Goal: Communication & Community: Answer question/provide support

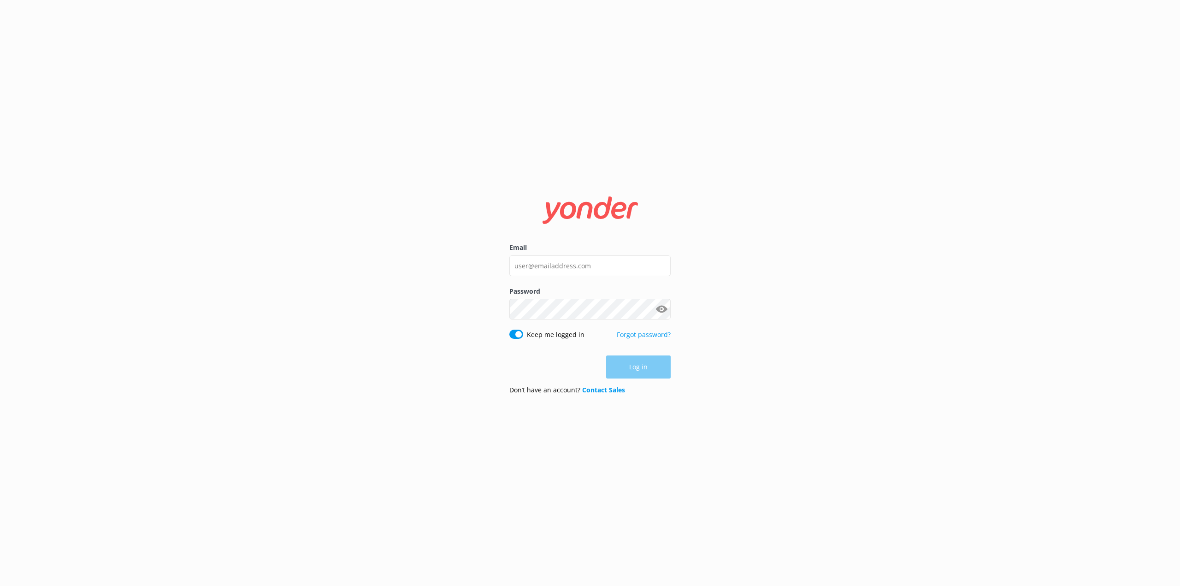
click at [584, 261] on input "Email" at bounding box center [589, 265] width 161 height 21
type input "[PERSON_NAME][EMAIL_ADDRESS][PERSON_NAME][DOMAIN_NAME]"
click button "Log in" at bounding box center [638, 367] width 65 height 23
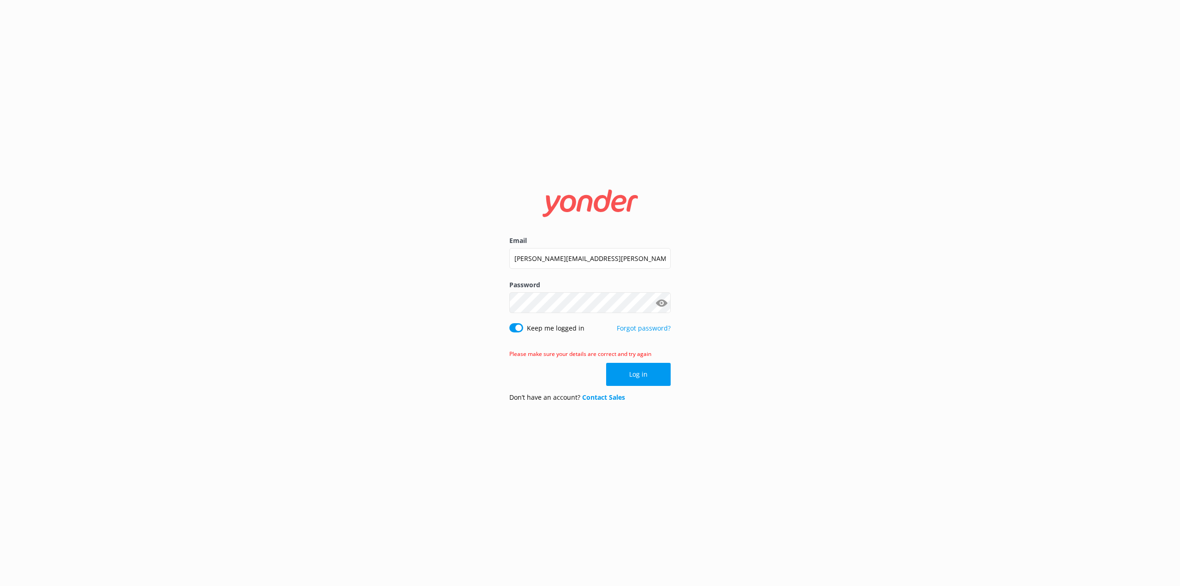
click at [661, 302] on button "Show password" at bounding box center [661, 303] width 18 height 18
click at [447, 303] on div "Email [PERSON_NAME][EMAIL_ADDRESS][PERSON_NAME][DOMAIN_NAME] Password Show pass…" at bounding box center [590, 293] width 1180 height 586
click button "Log in" at bounding box center [638, 374] width 65 height 23
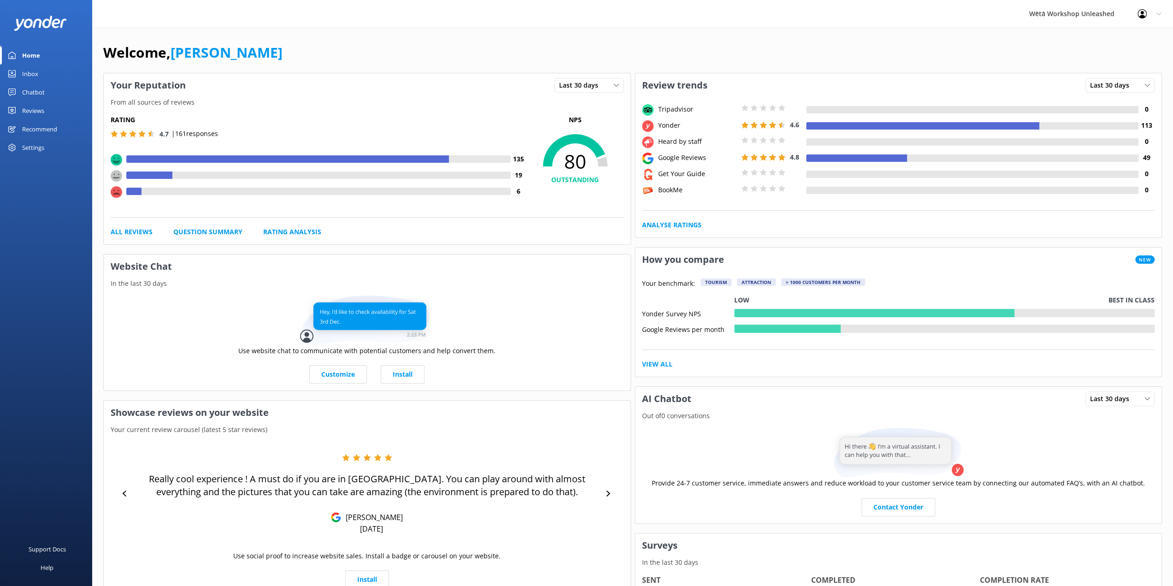
click at [33, 111] on div "Reviews" at bounding box center [33, 110] width 22 height 18
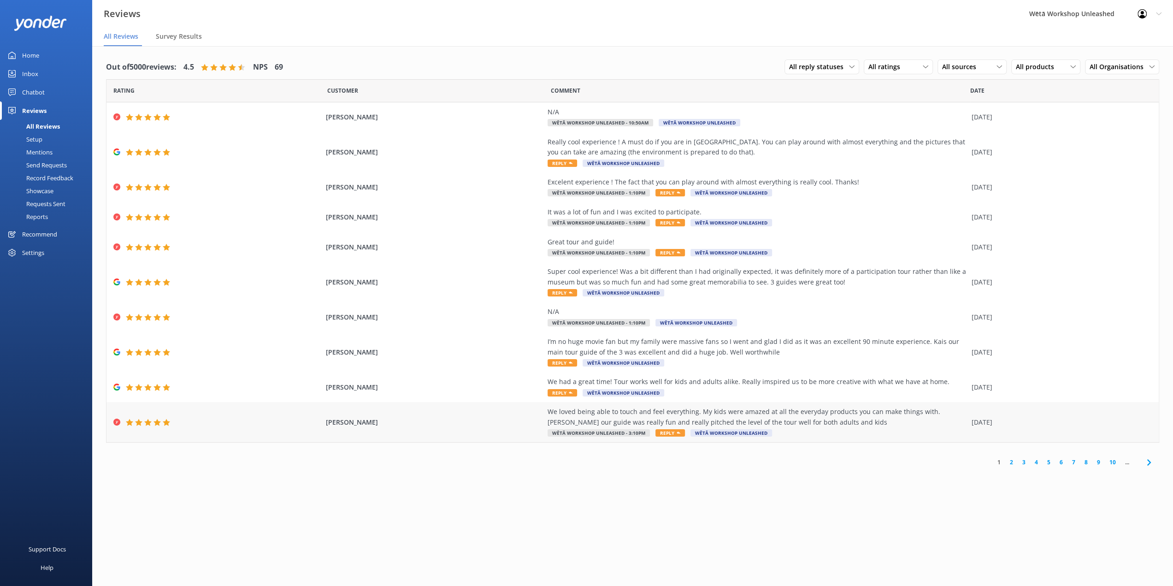
drag, startPoint x: 857, startPoint y: 422, endPoint x: 520, endPoint y: 416, distance: 337.3
click at [520, 416] on div "[PERSON_NAME] We loved being able to touch and feel everything. My kids were am…" at bounding box center [632, 422] width 1052 height 40
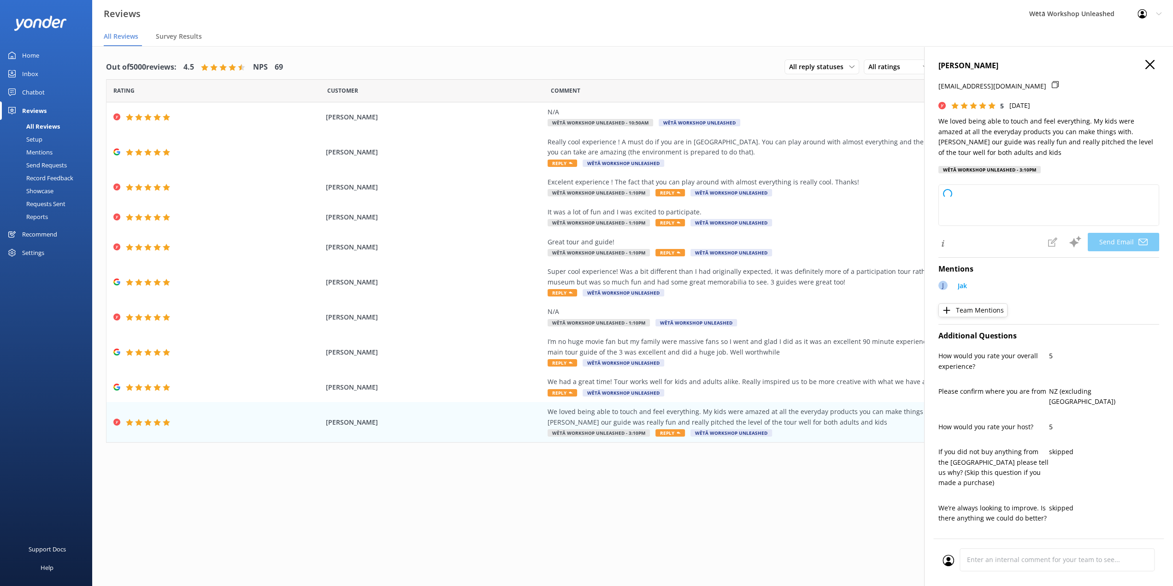
click at [844, 464] on div "1 2 3 4 5 6 7 8 9 10 ..." at bounding box center [632, 462] width 1053 height 21
type textarea "Kia ora [PERSON_NAME], Thank you so much for your lovely feedback! We're deligh…"
click at [1145, 67] on icon "button" at bounding box center [1149, 64] width 9 height 9
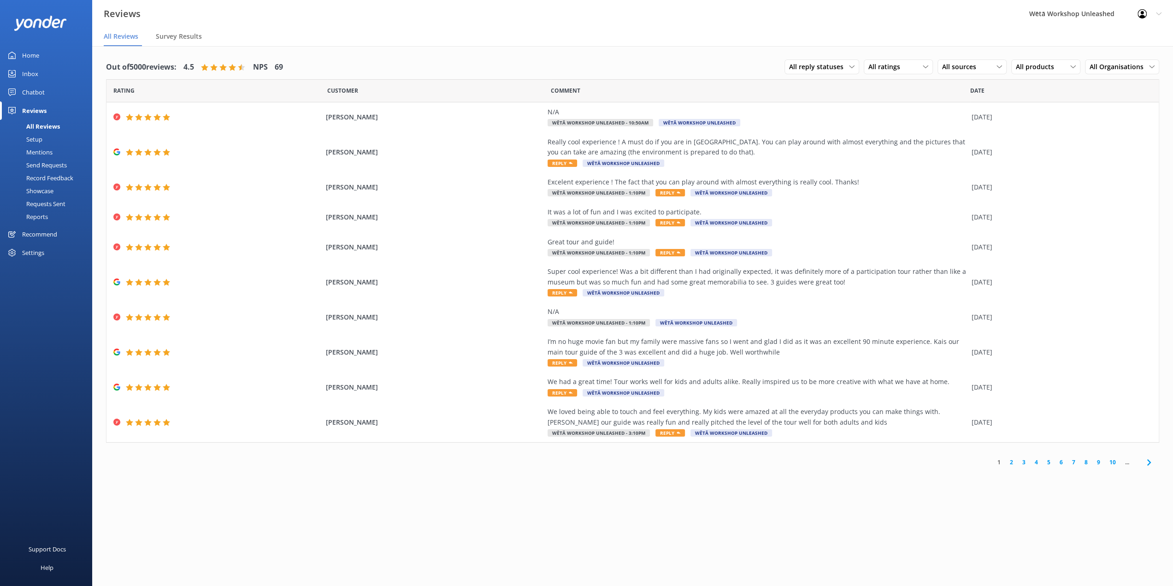
click at [1010, 462] on link "2" at bounding box center [1011, 462] width 12 height 9
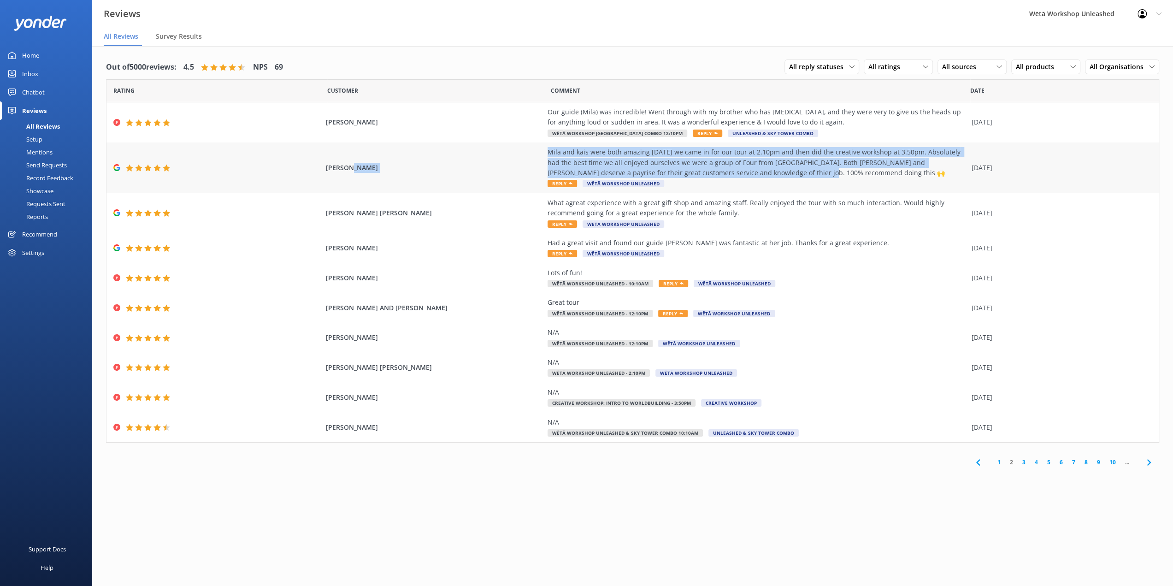
drag, startPoint x: 770, startPoint y: 174, endPoint x: 529, endPoint y: 157, distance: 241.1
click at [529, 157] on div "[PERSON_NAME] Mila and [PERSON_NAME] were both amazing [DATE] we came in for ou…" at bounding box center [632, 167] width 1052 height 51
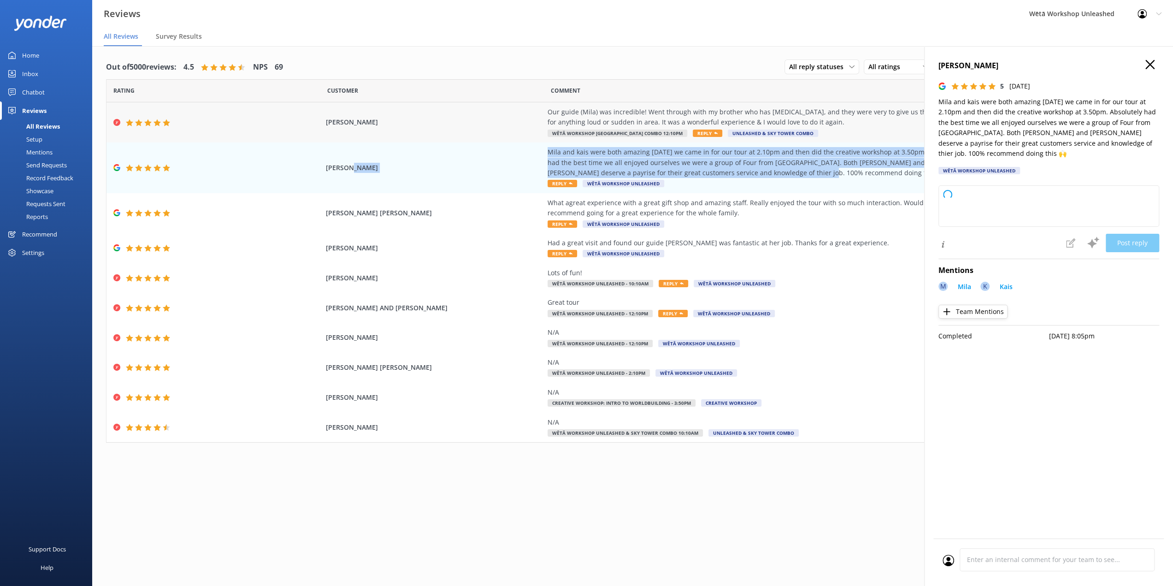
type textarea "Kia ora! Thank you so much for your wonderful feedback – we’re thrilled to hear…"
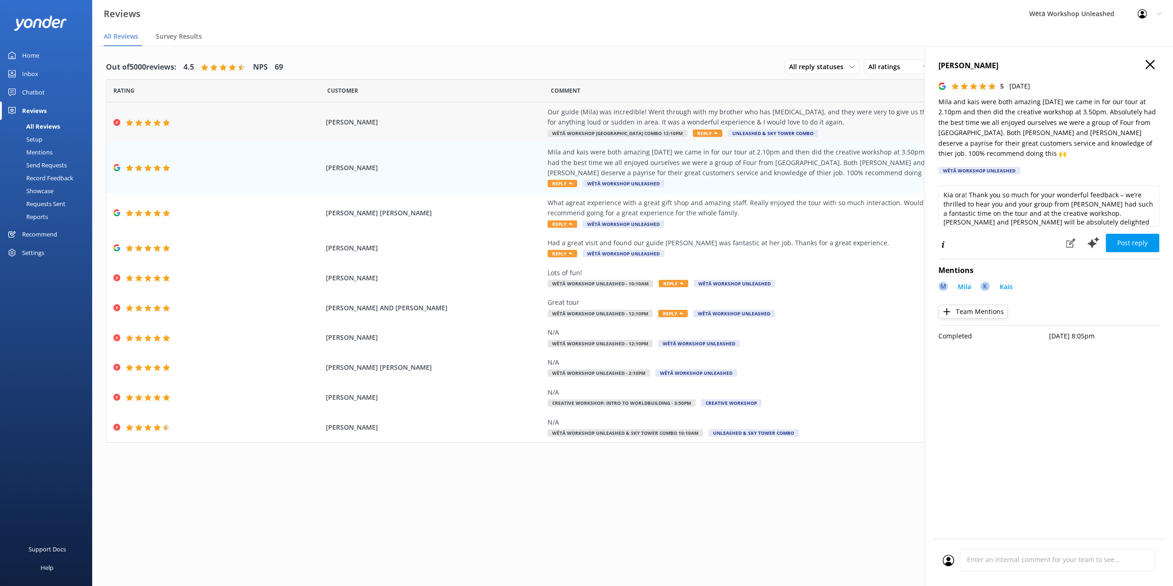
click at [811, 115] on div "Our guide (Mila) was incredible! Went through with my brother who has [MEDICAL_…" at bounding box center [756, 117] width 419 height 21
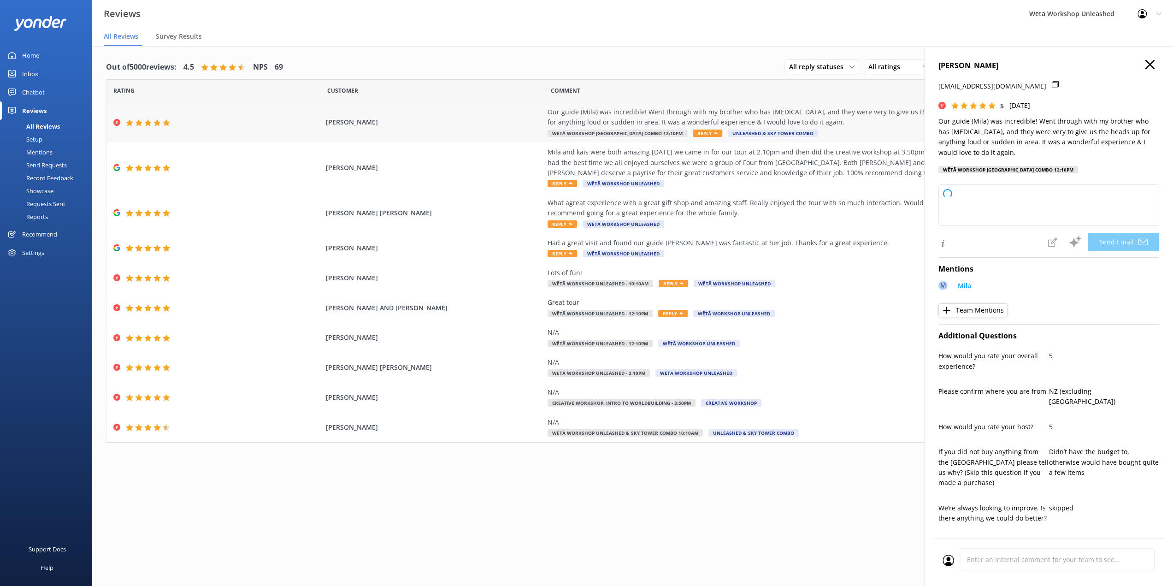
type textarea "Kia [PERSON_NAME], Thank you so much for your lovely feedback! We're thrilled t…"
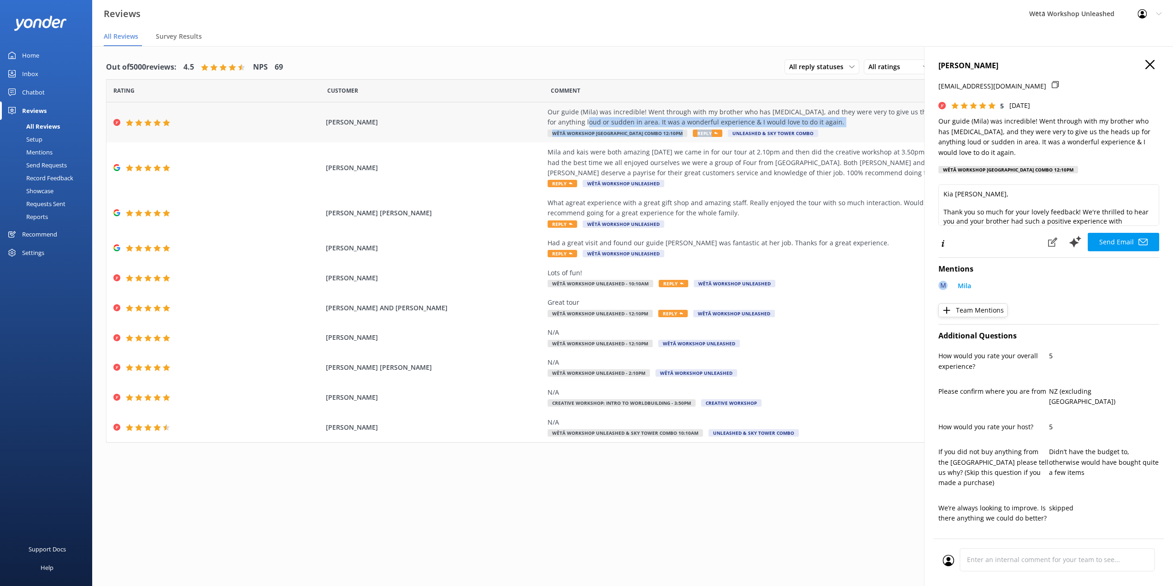
drag, startPoint x: 810, startPoint y: 128, endPoint x: 574, endPoint y: 119, distance: 236.1
click at [575, 119] on div "Our guide (Mila) was incredible! Went through with my brother who has [MEDICAL_…" at bounding box center [756, 122] width 419 height 31
click at [520, 113] on div "[PERSON_NAME] Our guide (Mila) was incredible! Went through with my brother who…" at bounding box center [632, 122] width 1052 height 40
drag, startPoint x: 534, startPoint y: 109, endPoint x: 858, endPoint y: 118, distance: 324.5
click at [858, 118] on div "[PERSON_NAME] Our guide (Mila) was incredible! Went through with my brother who…" at bounding box center [632, 122] width 1052 height 40
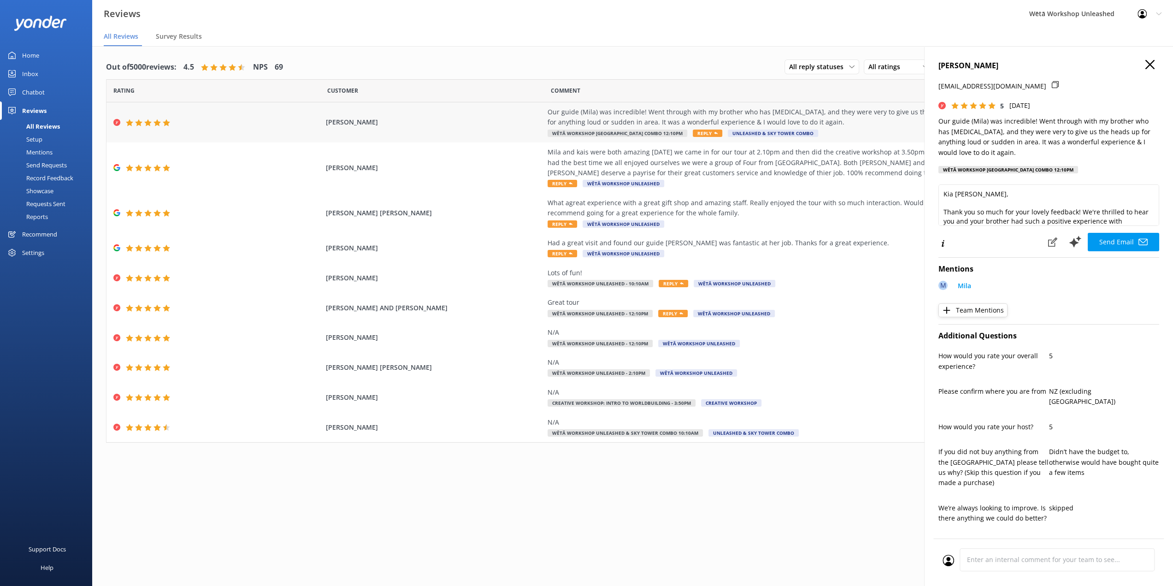
copy div "Our guide (Mila) was incredible! Went through with my brother who has [MEDICAL_…"
click at [524, 26] on div "Reviews Wētā Workshop Unleashed Profile Settings Logout" at bounding box center [586, 14] width 1173 height 28
